Goal: Book appointment/travel/reservation

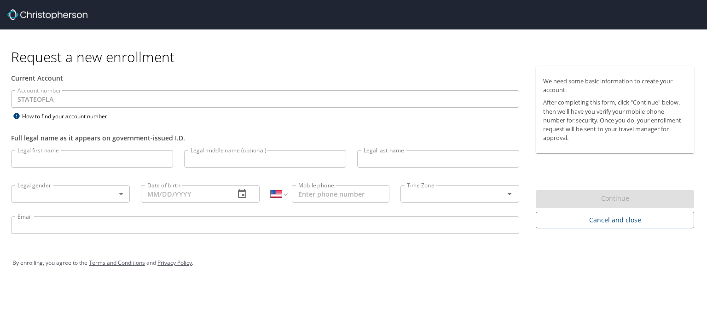
select select "US"
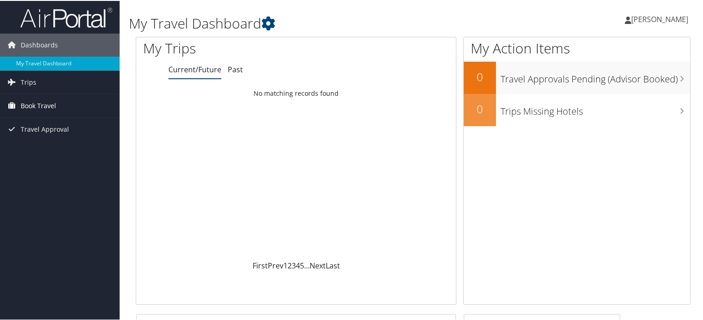
click at [36, 104] on span "Book Travel" at bounding box center [38, 104] width 35 height 23
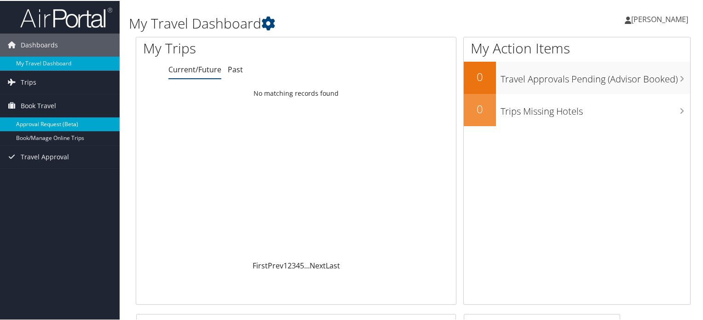
click at [61, 126] on link "Approval Request (Beta)" at bounding box center [60, 123] width 120 height 14
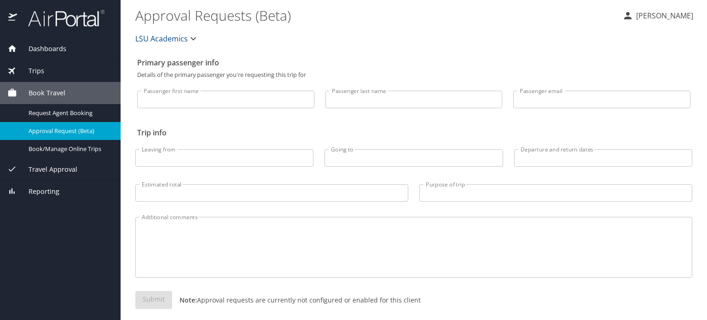
click at [161, 100] on input "Passenger first name" at bounding box center [225, 99] width 177 height 17
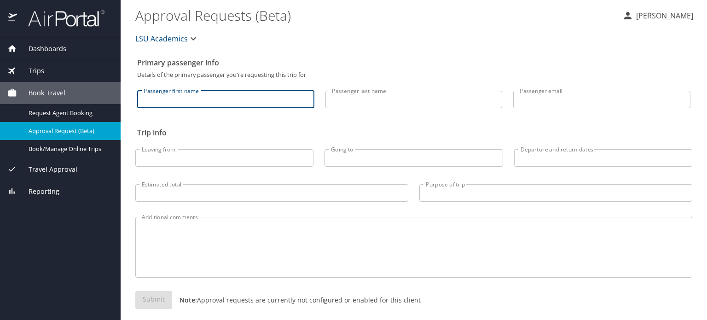
type input "Tammy"
type input "Crabtree"
type input "jtte@hotmail.com"
click at [220, 157] on input "Leaving from" at bounding box center [224, 157] width 178 height 17
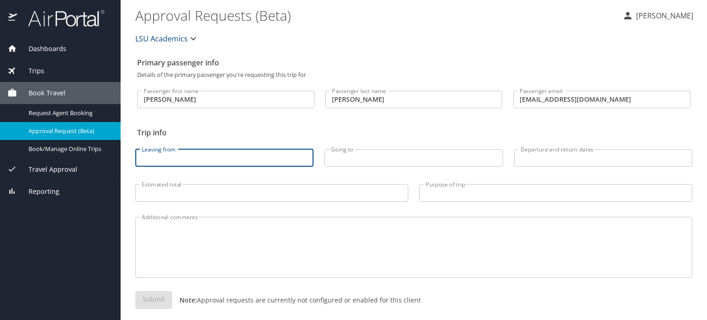
click at [220, 157] on input "Leaving from" at bounding box center [224, 157] width 178 height 17
type input "lft"
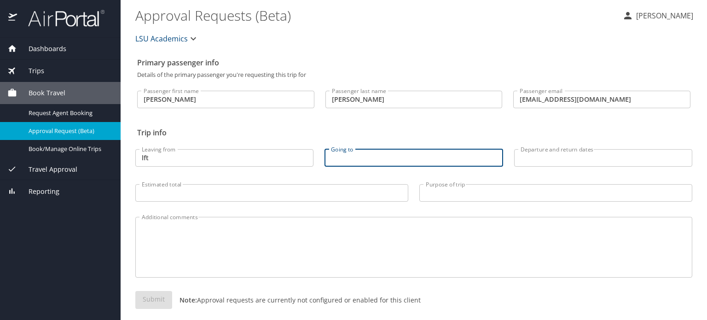
click at [350, 155] on input "Going to" at bounding box center [414, 157] width 178 height 17
type input "bna"
click at [578, 159] on input "Departure and return dates" at bounding box center [603, 157] width 178 height 17
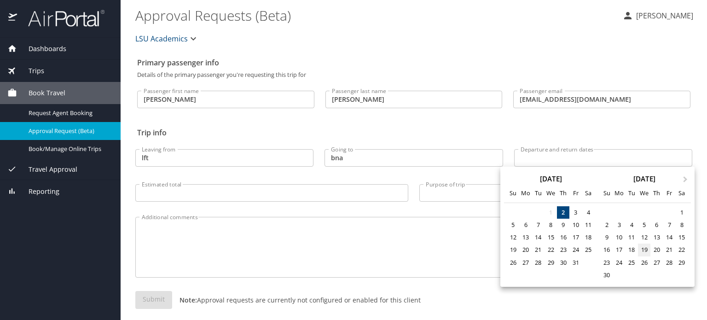
click at [646, 249] on div "19" at bounding box center [644, 250] width 12 height 12
click at [609, 264] on div "23" at bounding box center [606, 262] width 12 height 12
type input "11/19/2025 🠦 11/23/2025"
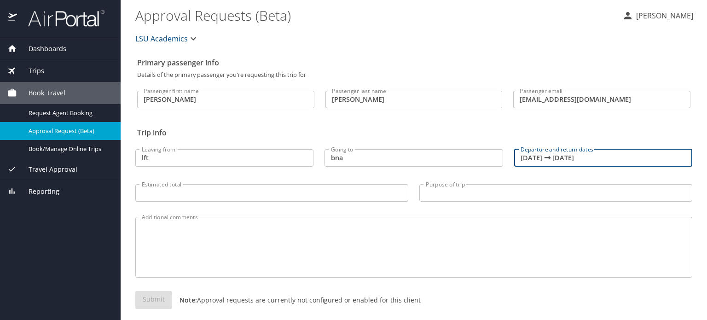
scroll to position [9, 0]
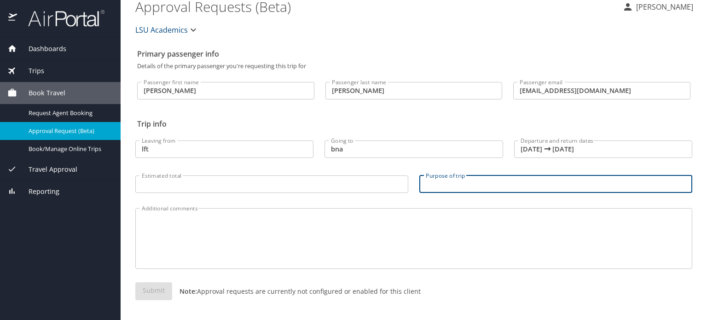
click at [447, 184] on input "Purpose of trip" at bounding box center [555, 183] width 273 height 17
type input "conference"
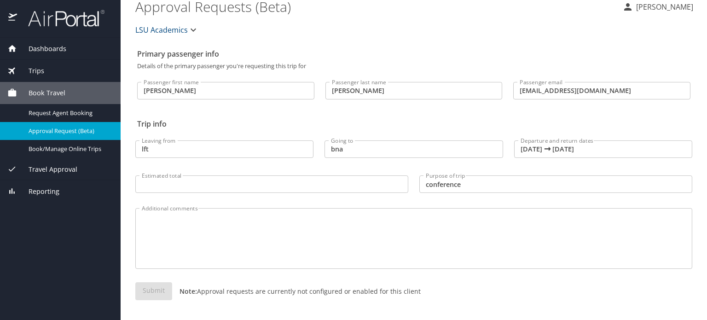
click at [152, 289] on div "Submit Note: Approval requests are currently not configured or enabled for this…" at bounding box center [413, 298] width 557 height 33
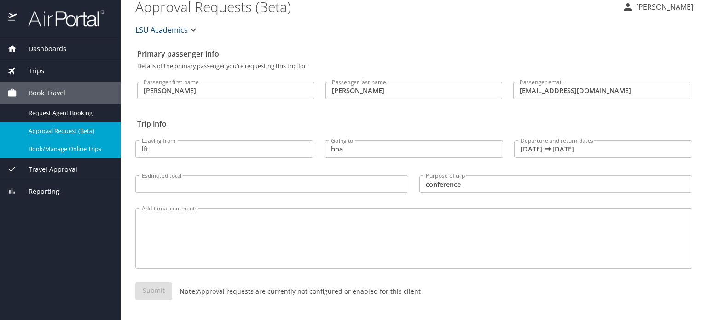
click at [81, 149] on span "Book/Manage Online Trips" at bounding box center [69, 149] width 81 height 9
